Goal: Task Accomplishment & Management: Complete application form

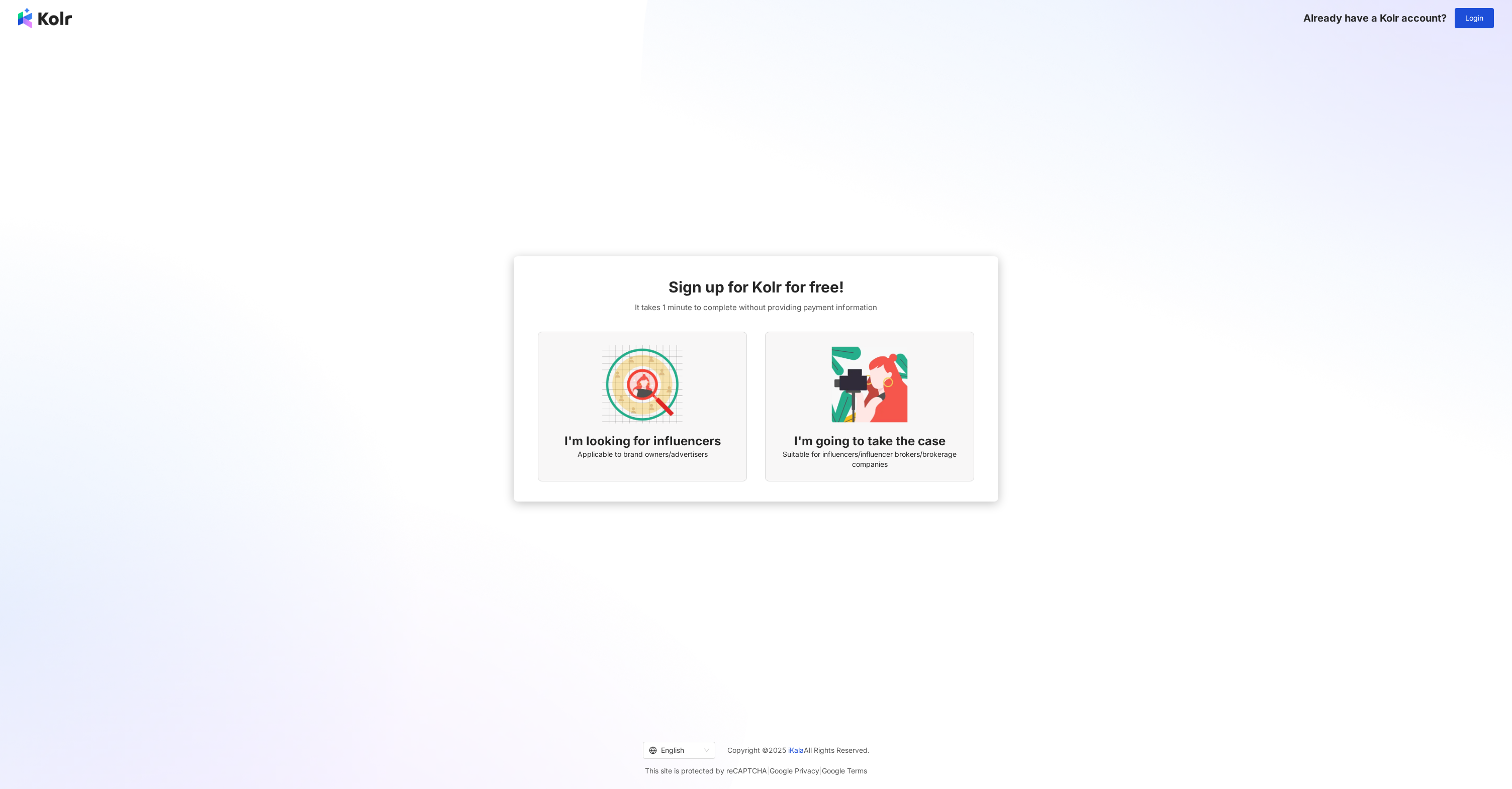
click at [662, 411] on img at bounding box center [642, 384] width 80 height 80
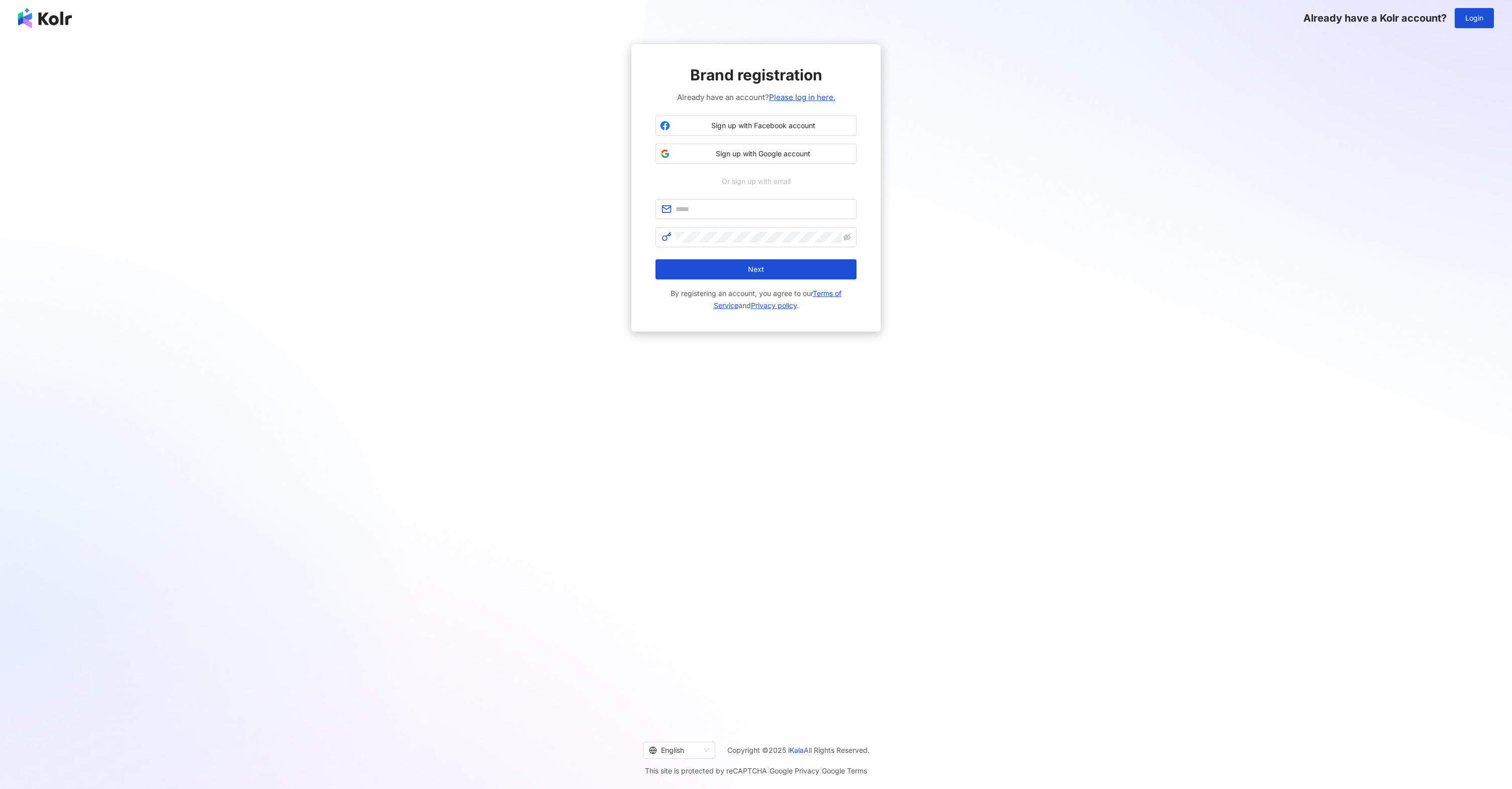
click at [662, 411] on div "Brand registration Already have an account? Please log in here. Sign up with Fa…" at bounding box center [756, 379] width 1512 height 685
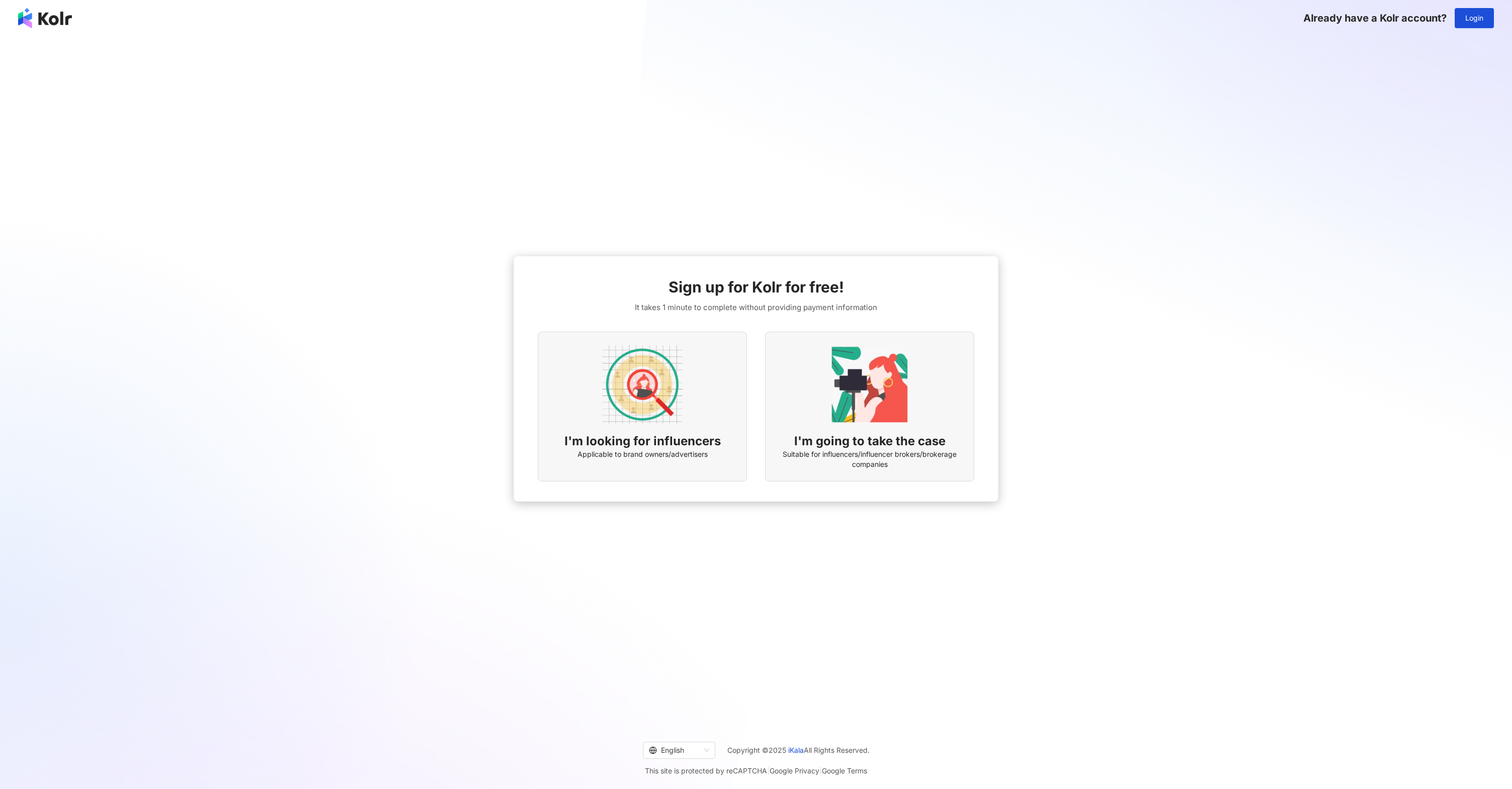
click at [868, 399] on img at bounding box center [870, 384] width 80 height 80
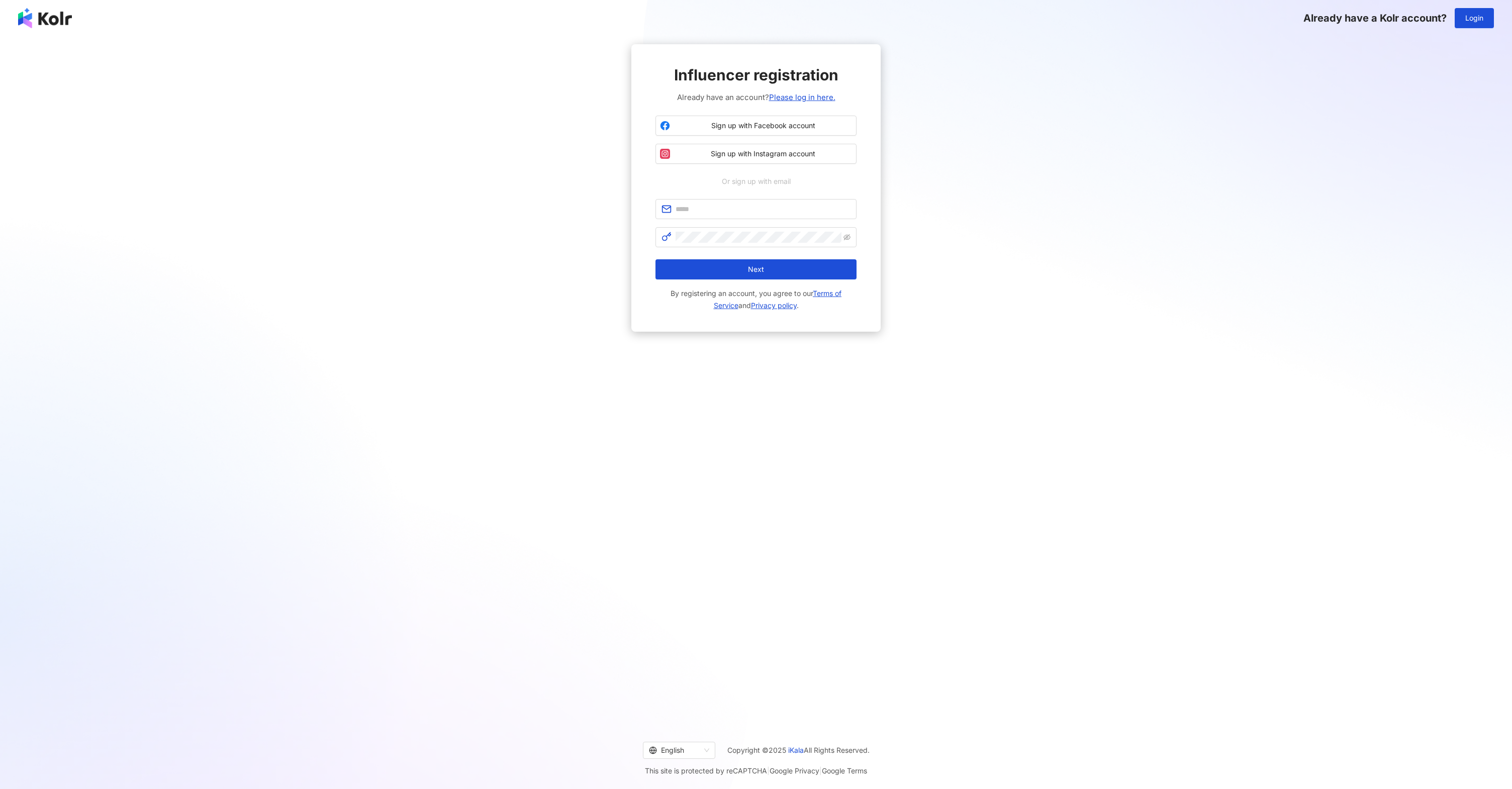
click at [868, 399] on div "Influencer registration Already have an account? Please log in here. Sign up wi…" at bounding box center [756, 379] width 1512 height 685
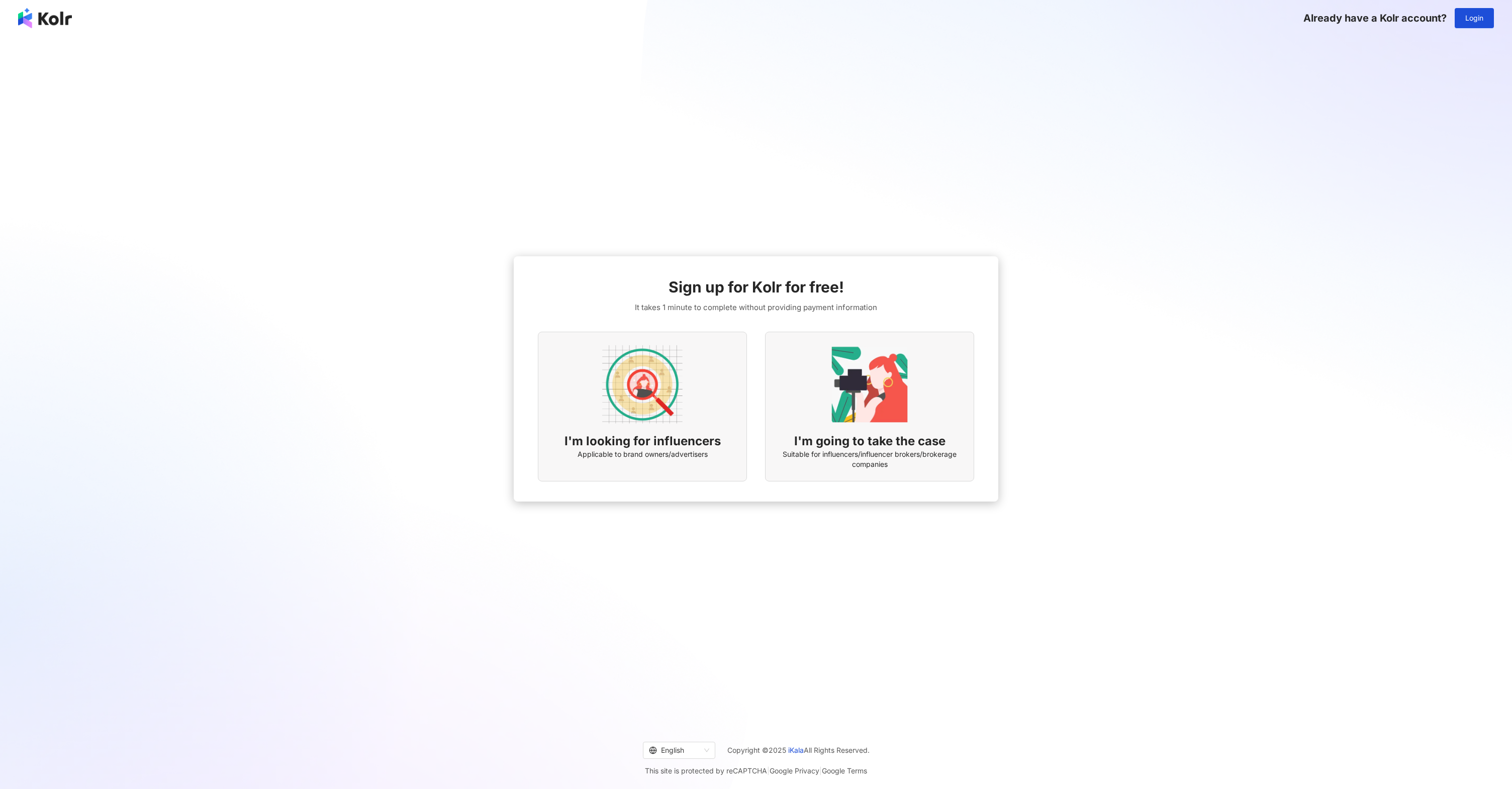
scroll to position [46, 0]
